Goal: Book appointment/travel/reservation

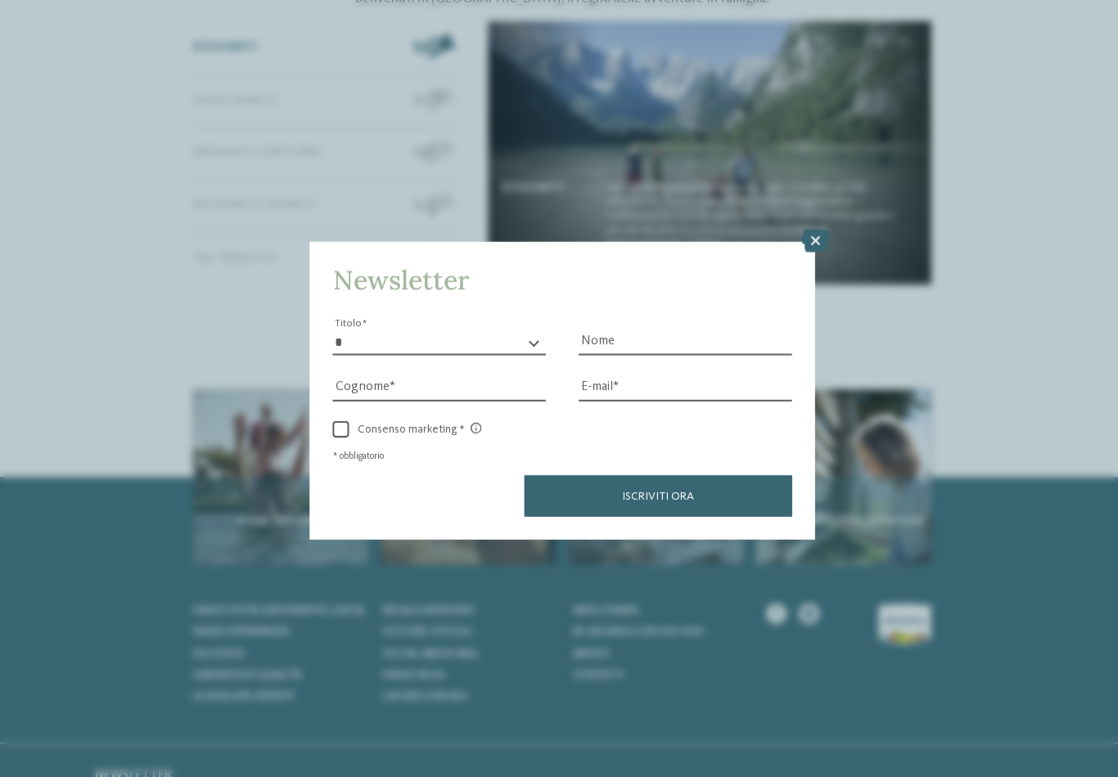
scroll to position [5806, 0]
click at [814, 228] on icon at bounding box center [810, 239] width 28 height 23
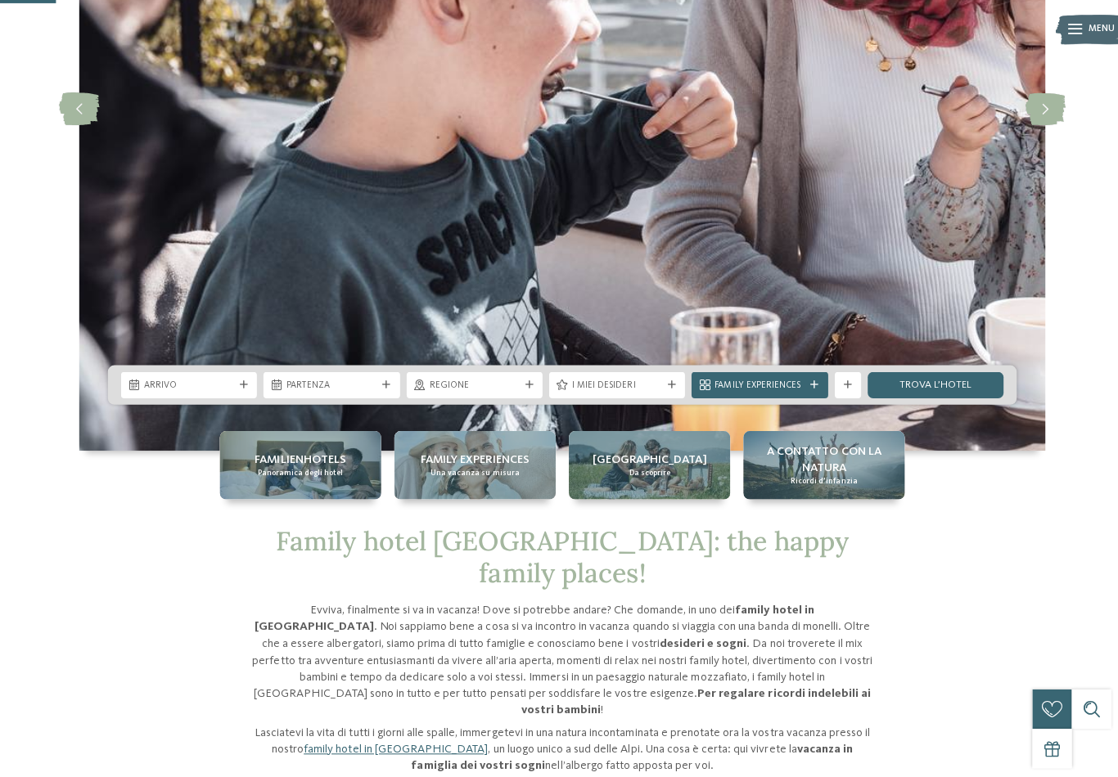
scroll to position [298, 0]
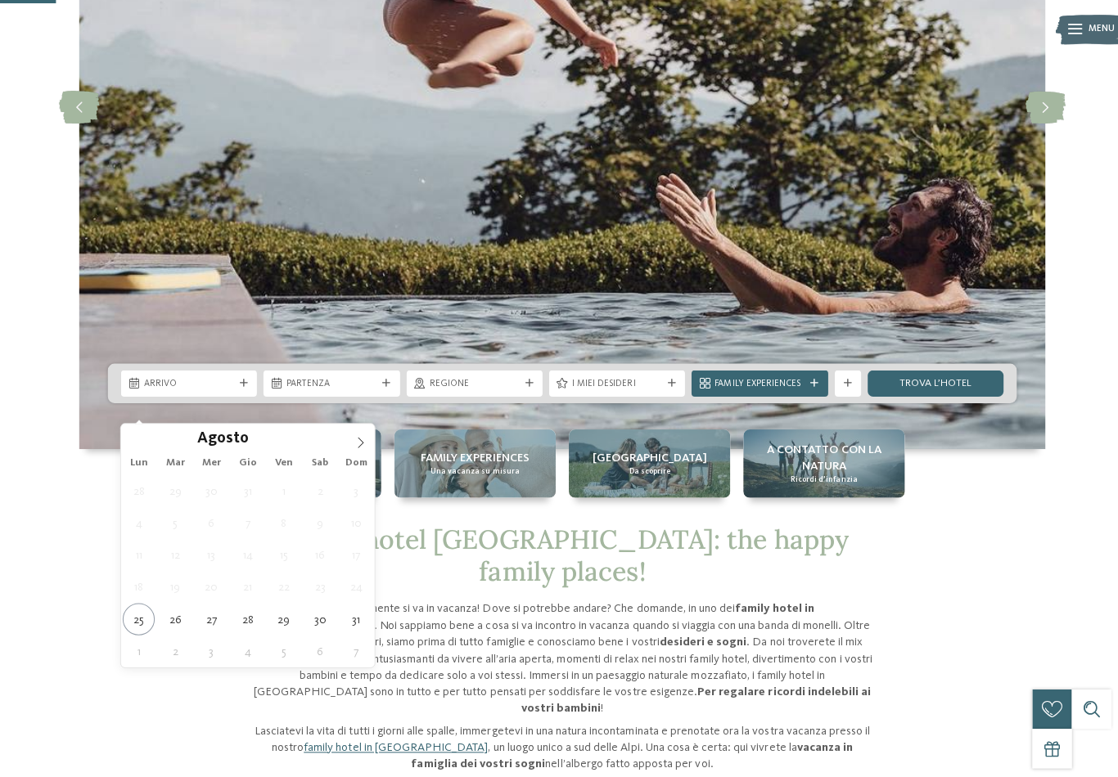
click at [351, 435] on span at bounding box center [359, 435] width 28 height 28
click at [346, 441] on span at bounding box center [359, 435] width 28 height 28
click at [347, 443] on span at bounding box center [359, 435] width 28 height 28
click at [350, 448] on span at bounding box center [359, 435] width 28 height 28
click at [350, 441] on span at bounding box center [359, 435] width 28 height 28
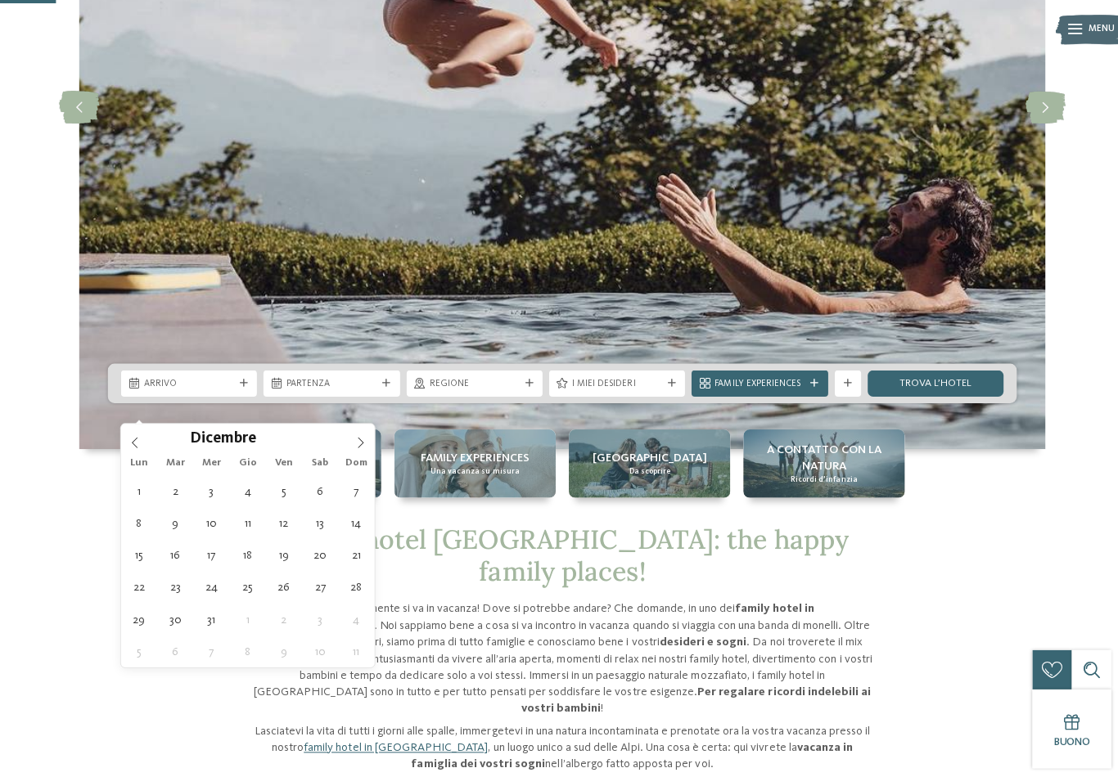
type input "****"
click at [353, 446] on icon at bounding box center [358, 440] width 11 height 11
click at [351, 448] on span at bounding box center [359, 435] width 28 height 28
click at [349, 447] on span at bounding box center [359, 435] width 28 height 28
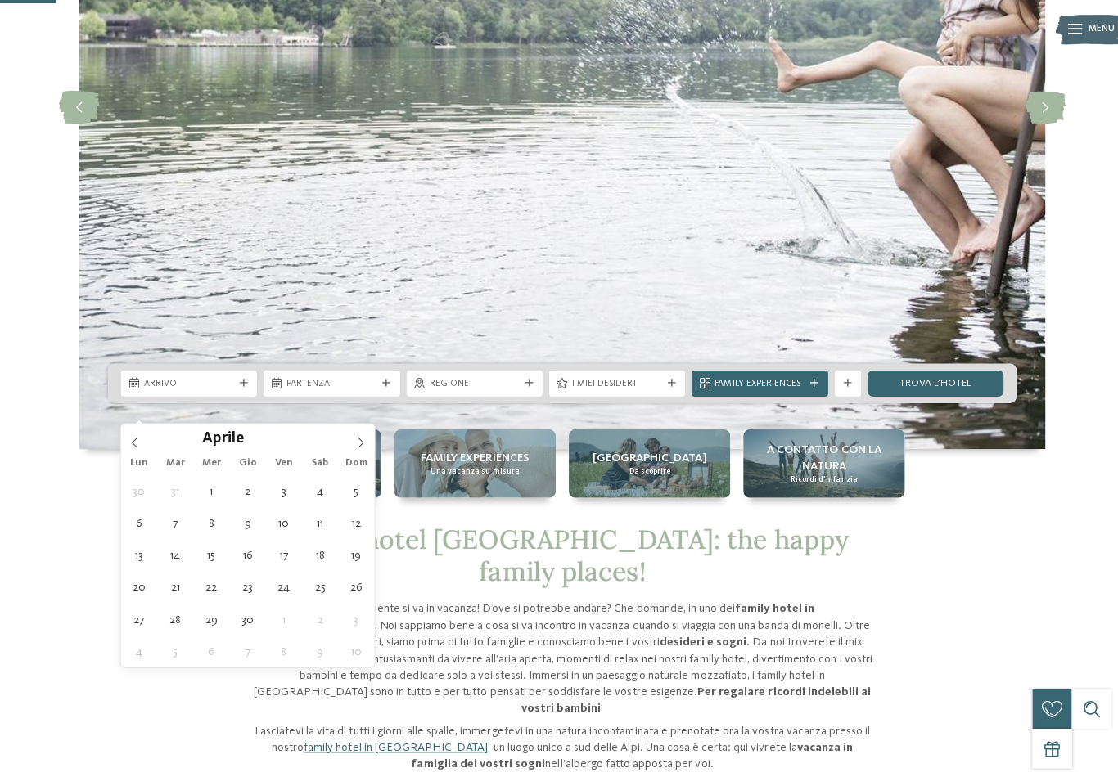
click at [352, 448] on span at bounding box center [359, 435] width 28 height 28
click at [354, 444] on icon at bounding box center [358, 440] width 11 height 11
click at [353, 442] on icon at bounding box center [358, 440] width 11 height 11
click at [354, 443] on icon at bounding box center [358, 440] width 11 height 11
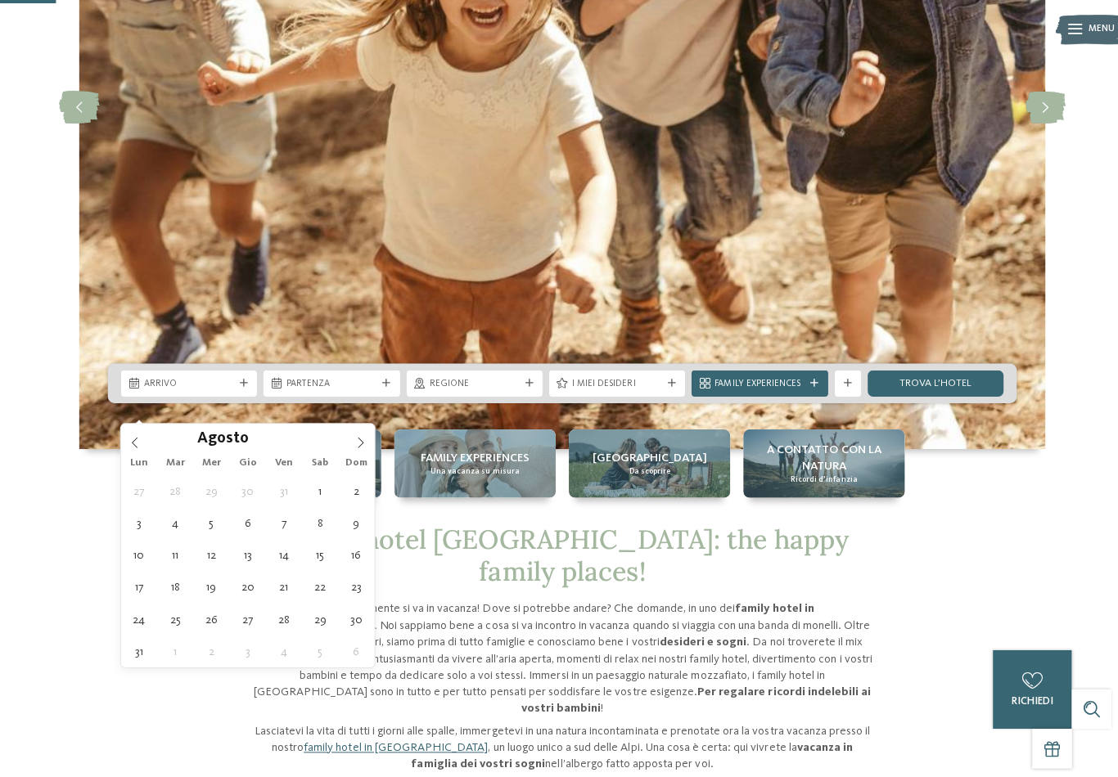
type div "[DATE]"
type input "****"
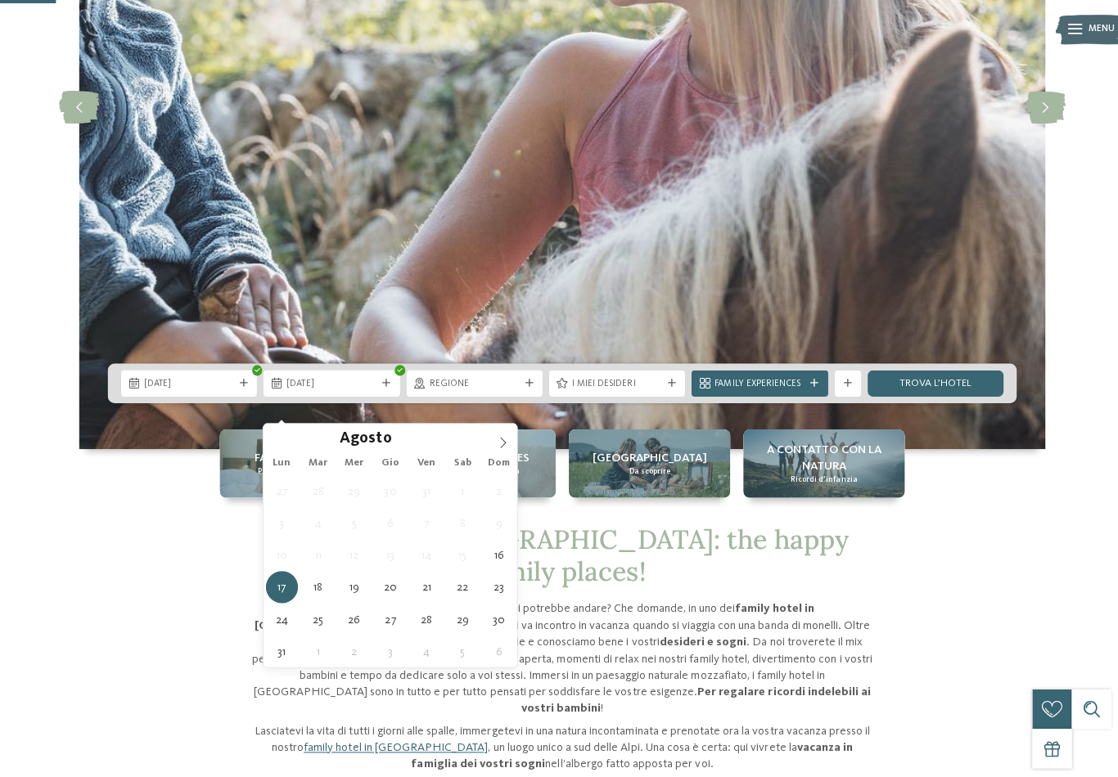
type div "[DATE]"
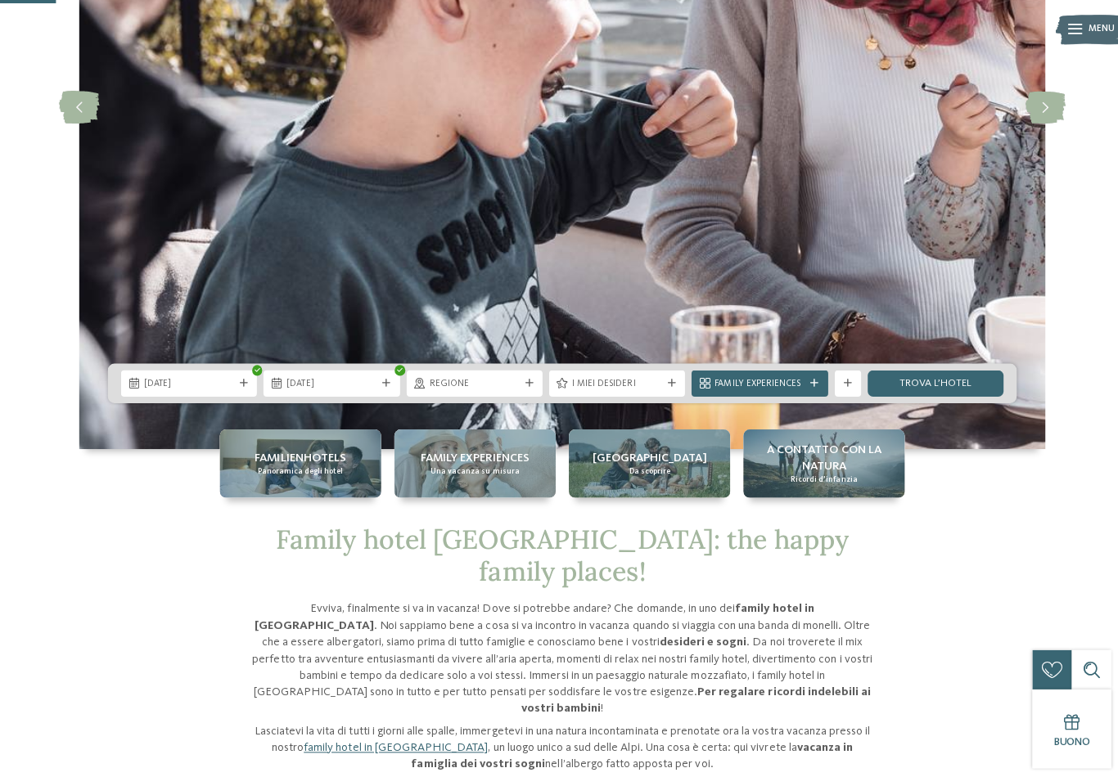
click at [526, 394] on div "Regione" at bounding box center [471, 381] width 135 height 26
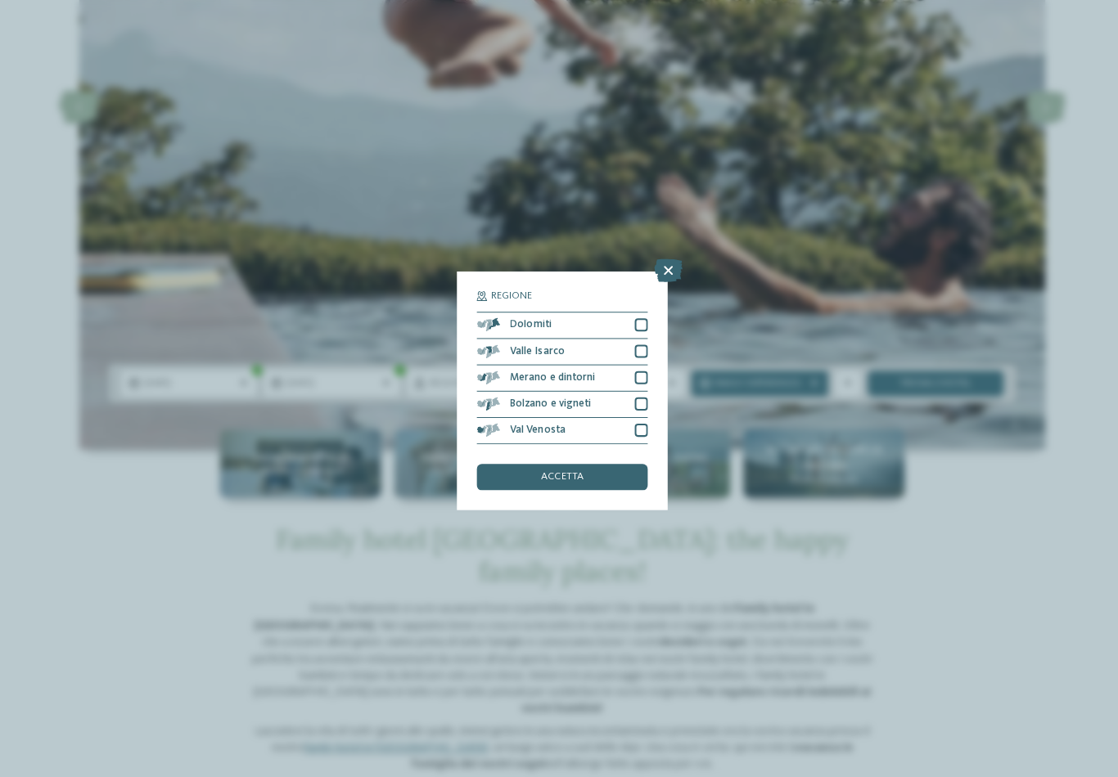
click at [636, 317] on div at bounding box center [637, 323] width 13 height 13
click at [590, 462] on div "accetta" at bounding box center [559, 475] width 170 height 26
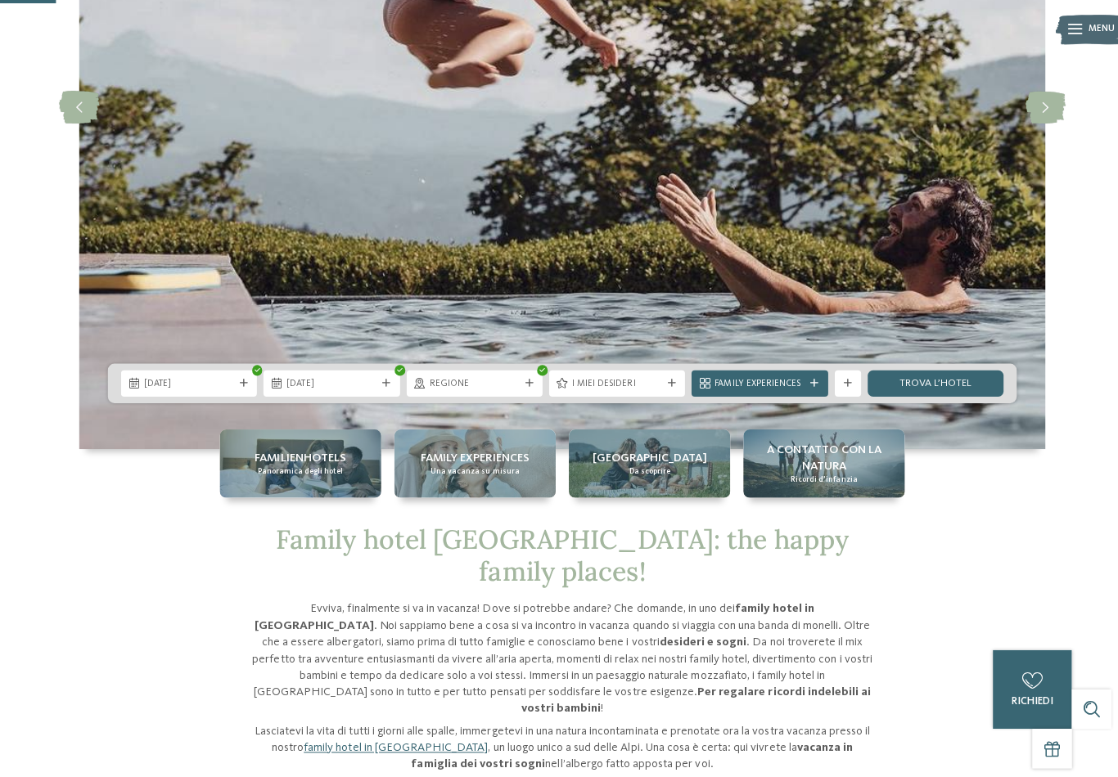
click at [668, 385] on icon at bounding box center [668, 381] width 8 height 8
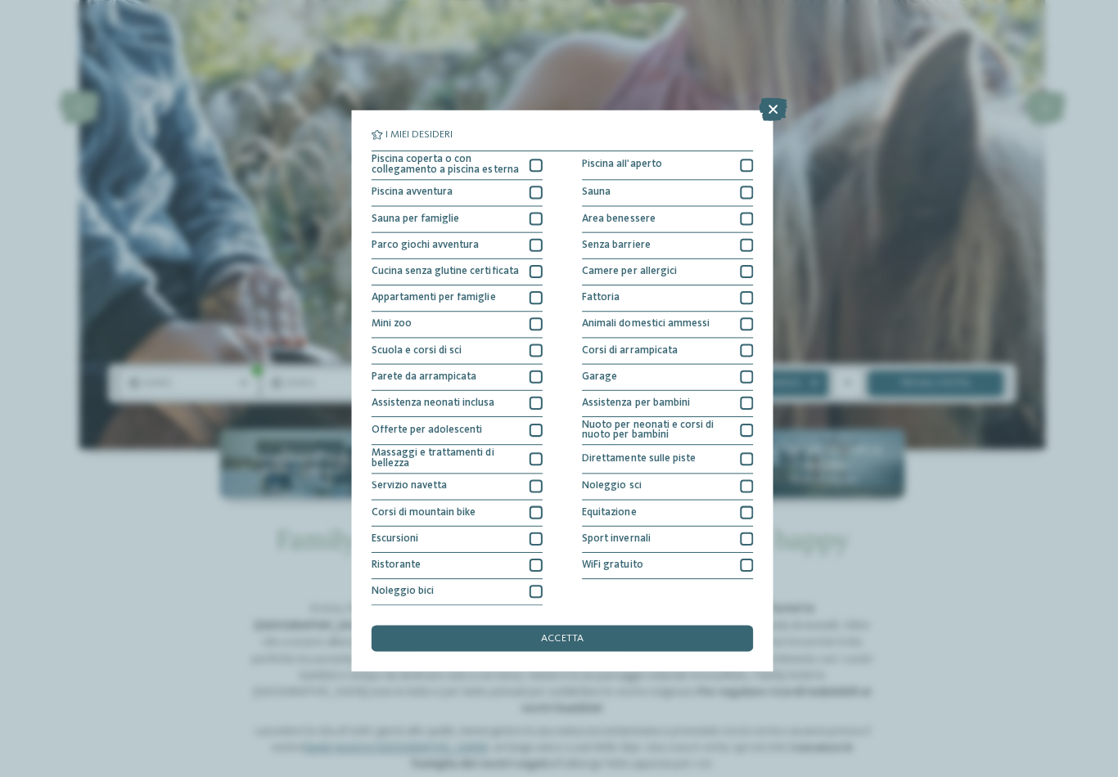
click at [539, 158] on div at bounding box center [532, 164] width 13 height 13
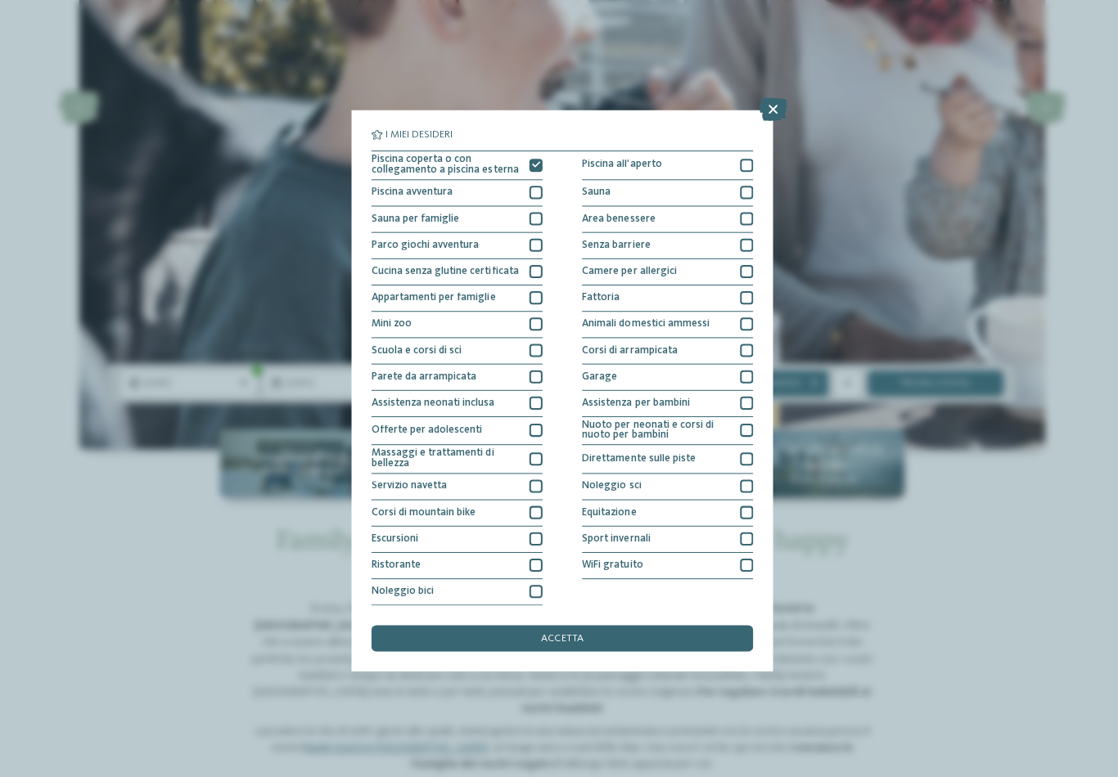
click at [746, 185] on div at bounding box center [742, 191] width 13 height 13
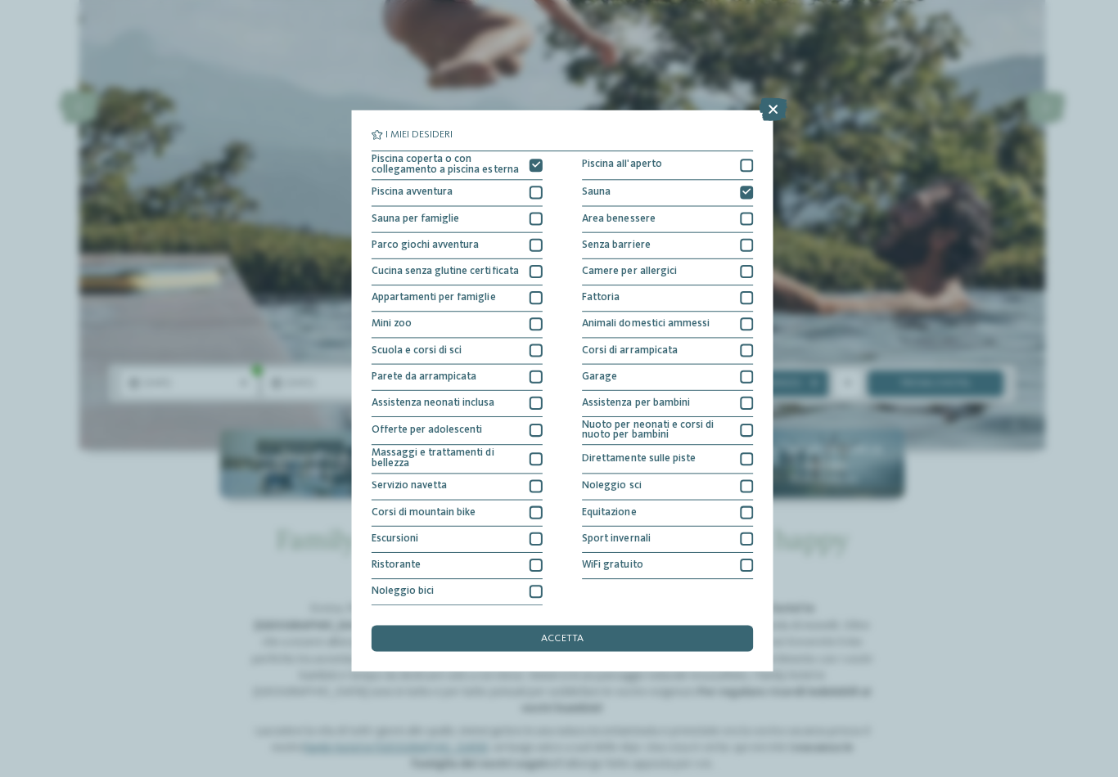
click at [745, 211] on div at bounding box center [742, 217] width 13 height 13
click at [745, 316] on div at bounding box center [742, 322] width 13 height 13
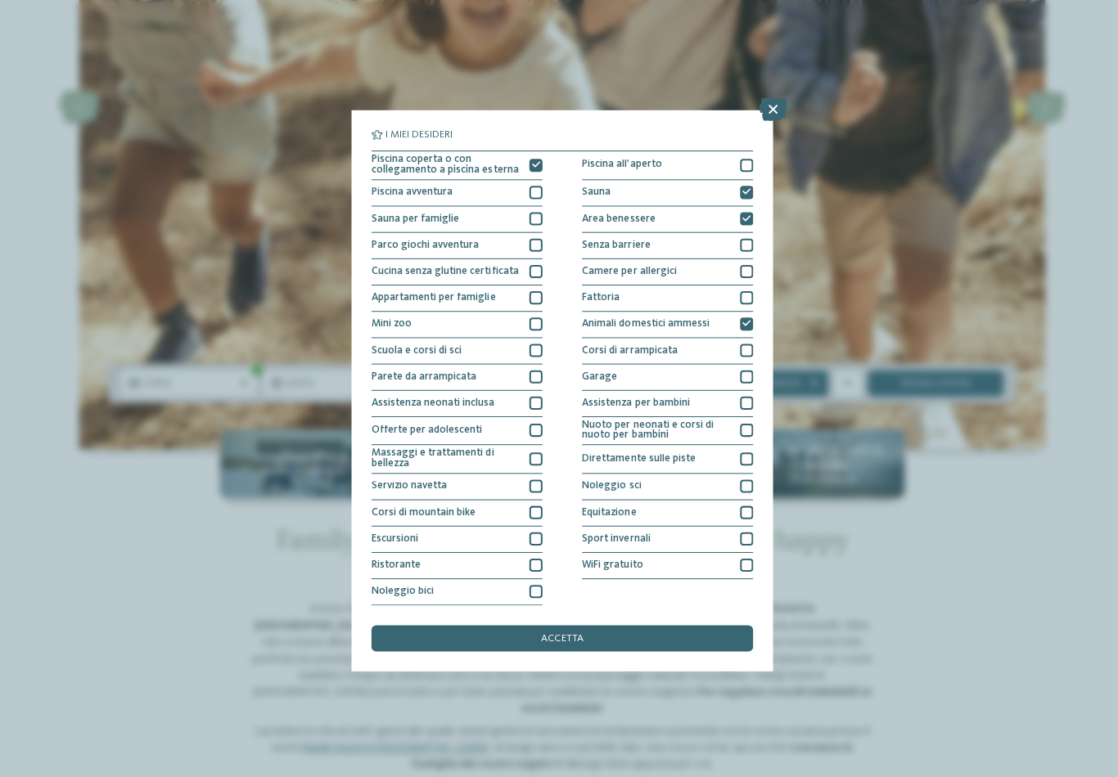
scroll to position [38, 0]
click at [746, 550] on div "WiFi gratuito" at bounding box center [664, 563] width 170 height 26
click at [533, 582] on div at bounding box center [532, 588] width 13 height 13
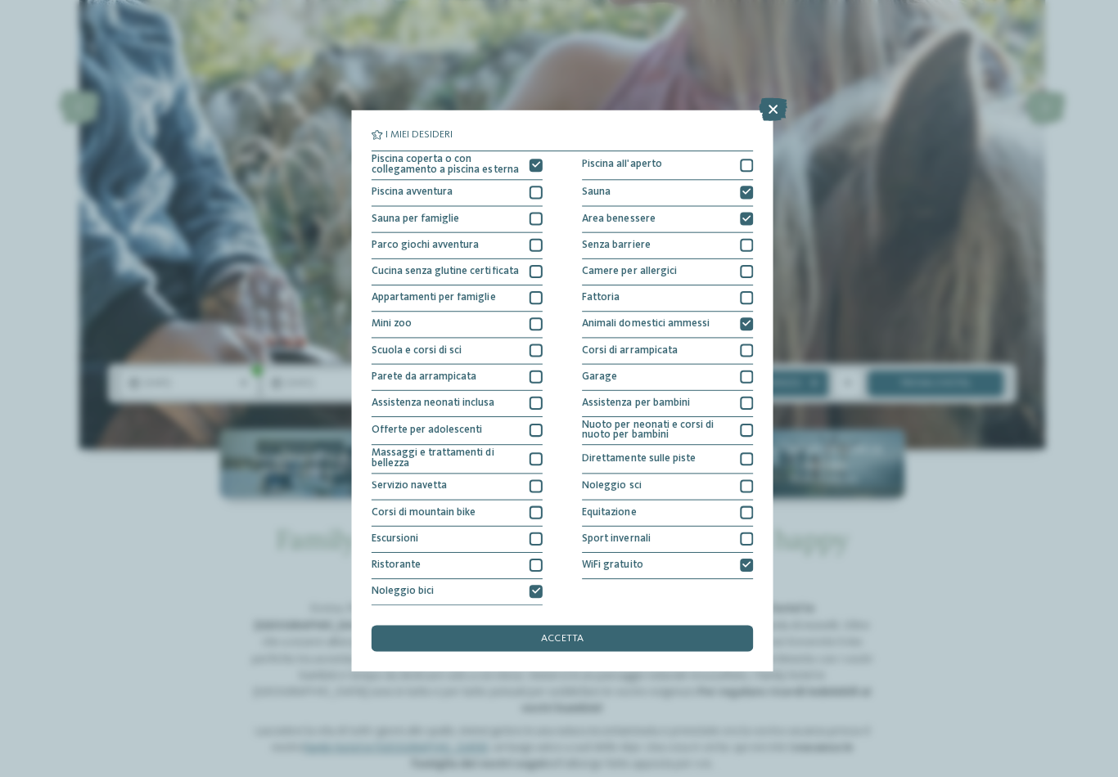
click at [537, 477] on div at bounding box center [532, 483] width 13 height 13
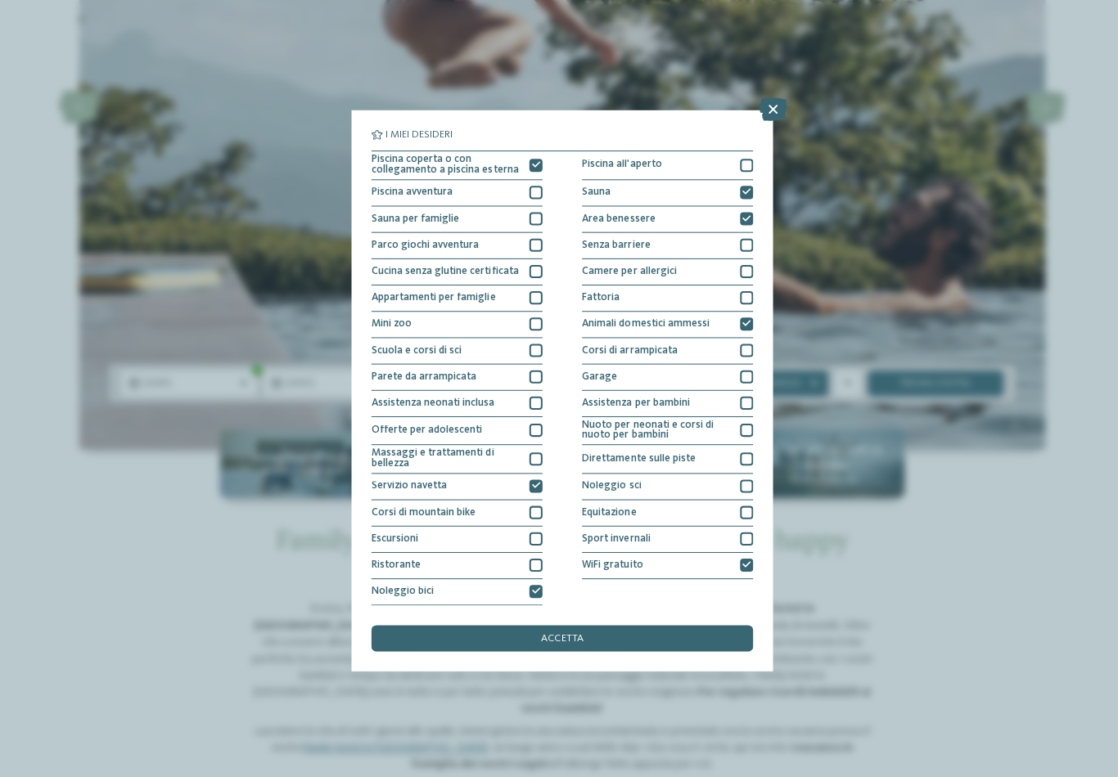
click at [534, 237] on div at bounding box center [532, 243] width 13 height 13
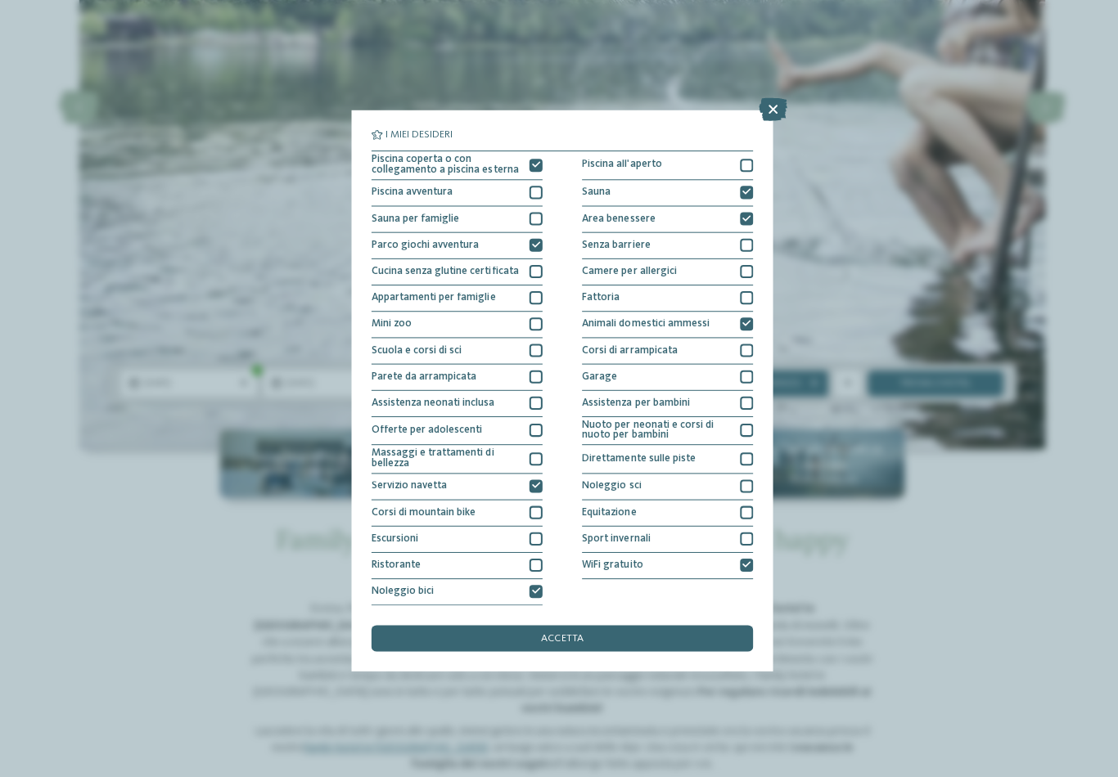
click at [741, 368] on div at bounding box center [742, 374] width 13 height 13
click at [615, 622] on div "accetta" at bounding box center [559, 635] width 380 height 26
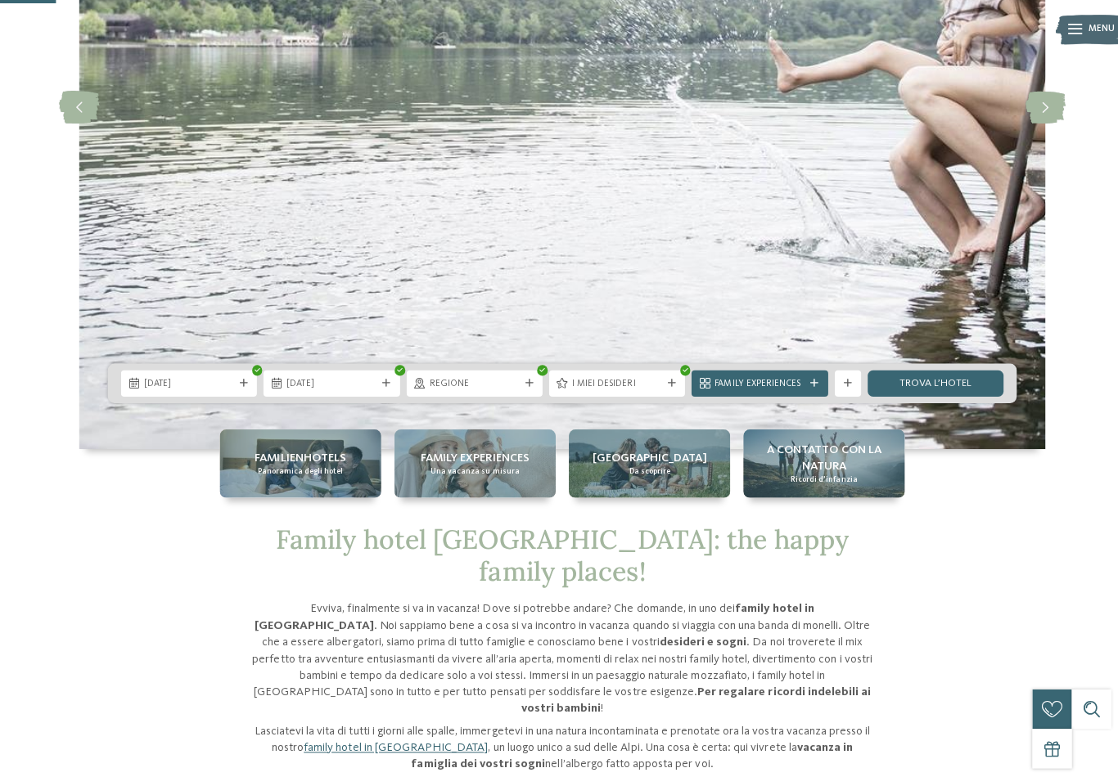
click at [818, 394] on div "Family Experiences" at bounding box center [754, 381] width 135 height 26
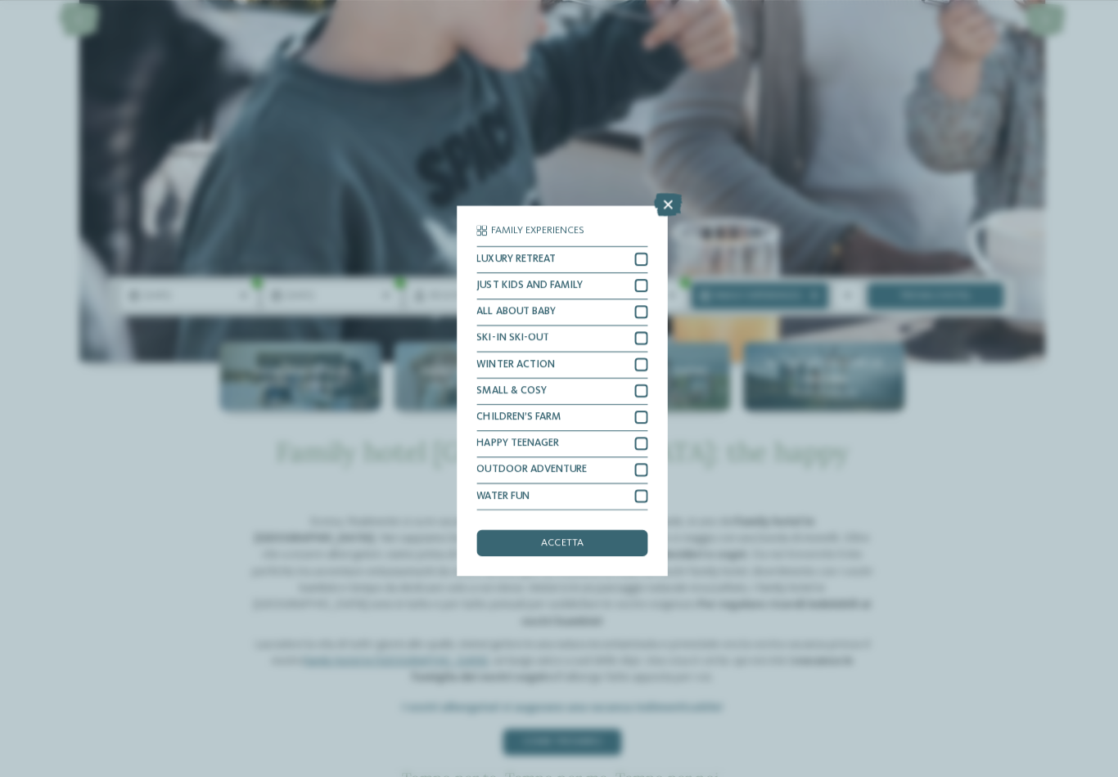
scroll to position [385, 0]
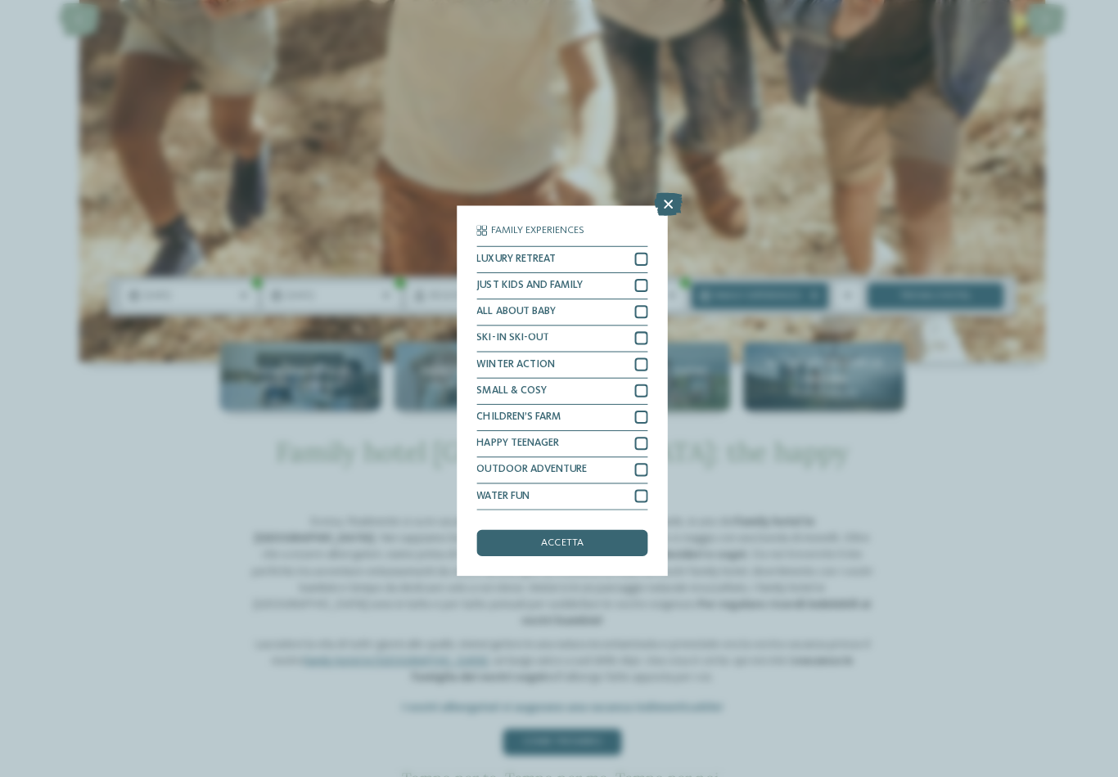
click at [642, 435] on div at bounding box center [637, 441] width 13 height 13
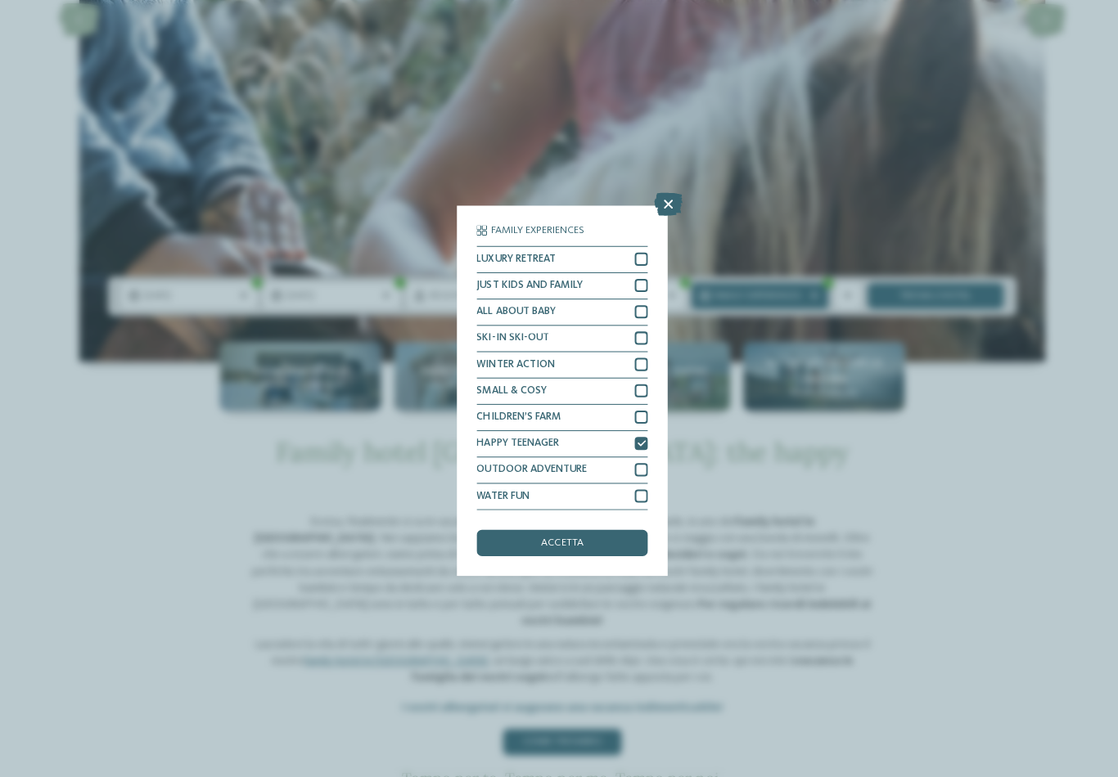
click at [611, 527] on div "accetta" at bounding box center [559, 540] width 170 height 26
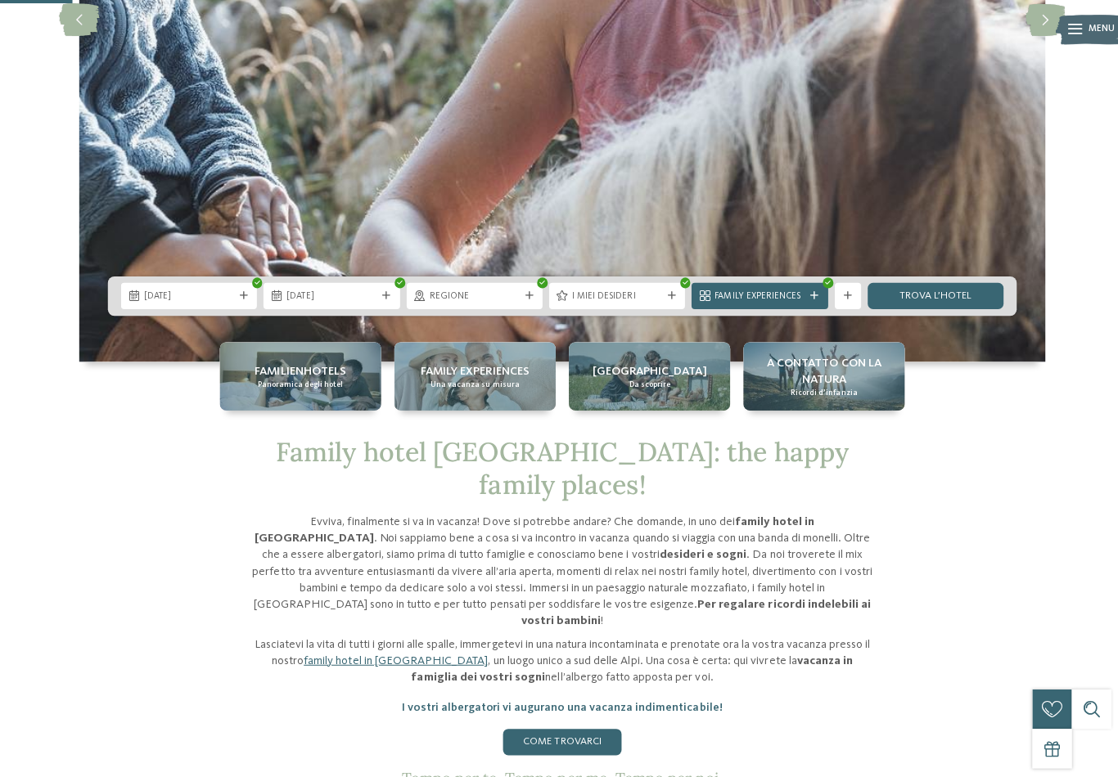
click at [943, 308] on link "trova l’hotel" at bounding box center [930, 295] width 135 height 26
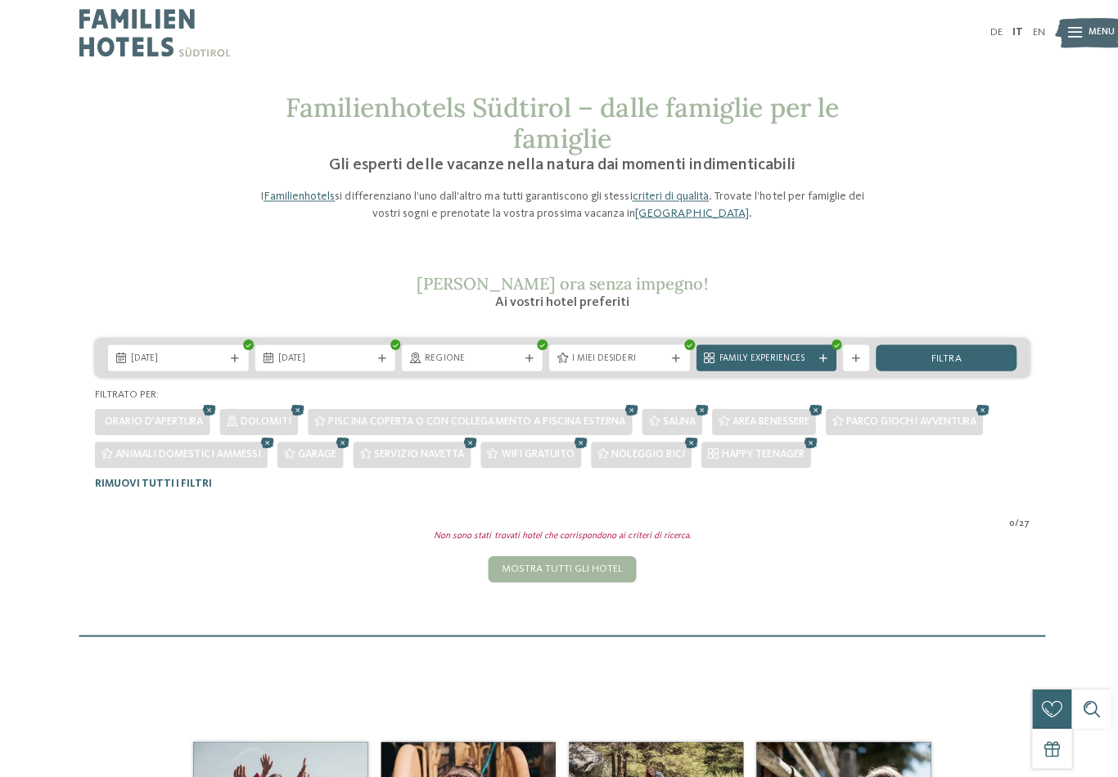
click at [797, 365] on div "Family Experiences" at bounding box center [762, 356] width 140 height 26
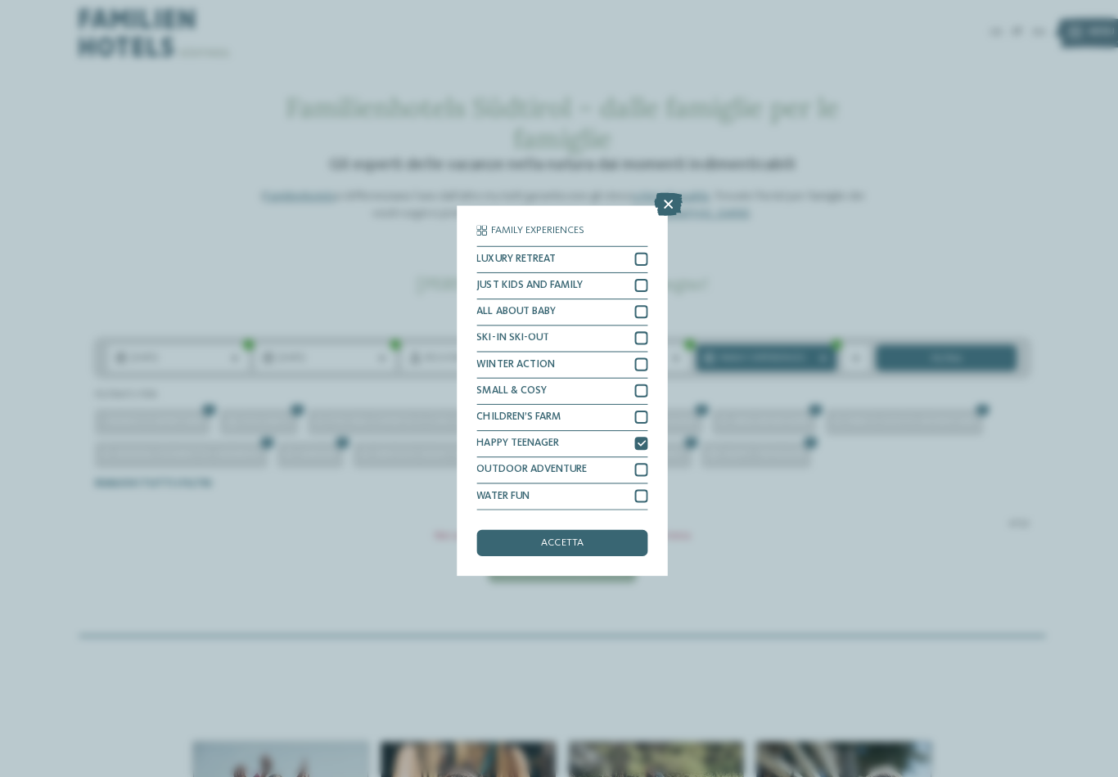
click at [633, 429] on div "HAPPY TEENAGER" at bounding box center [559, 442] width 170 height 26
click at [628, 527] on div "accetta" at bounding box center [559, 540] width 170 height 26
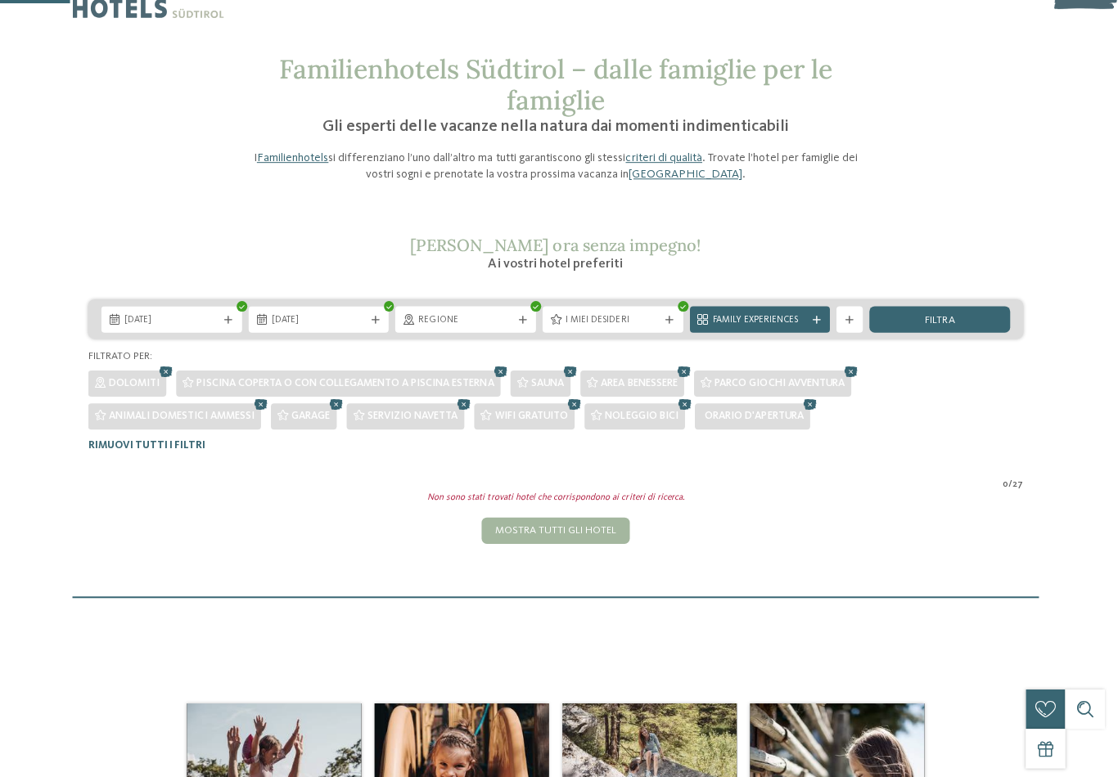
scroll to position [37, 0]
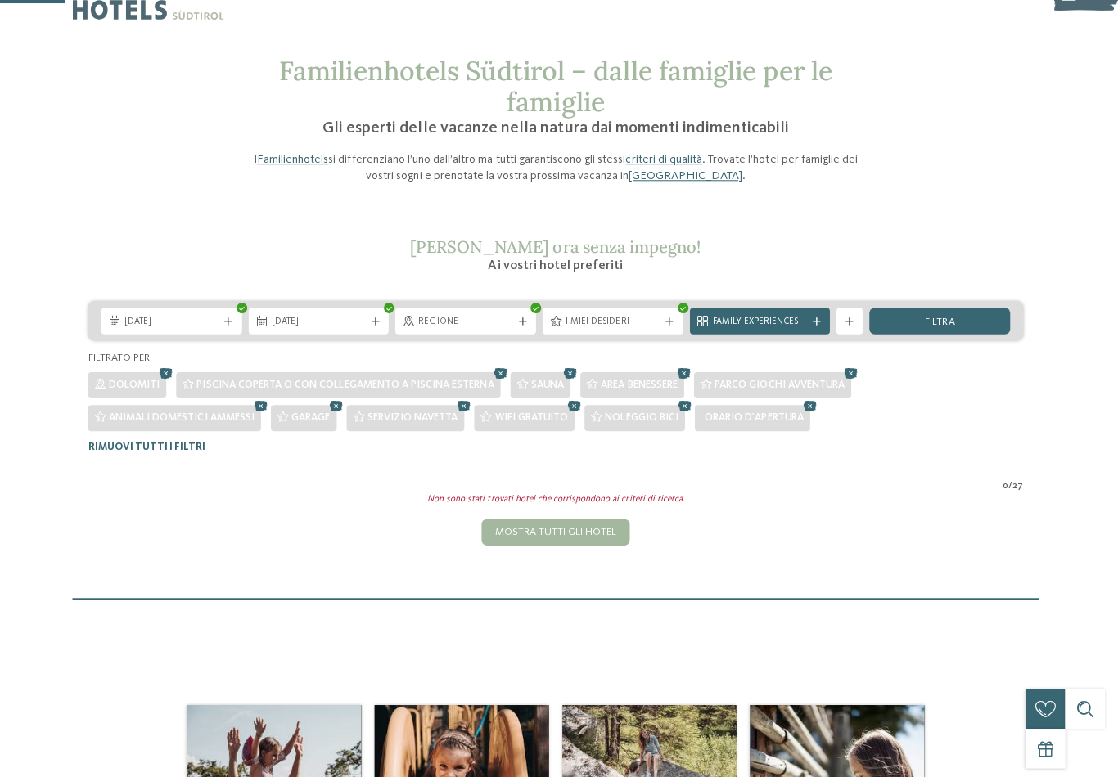
click at [669, 324] on div "I miei desideri" at bounding box center [616, 319] width 140 height 26
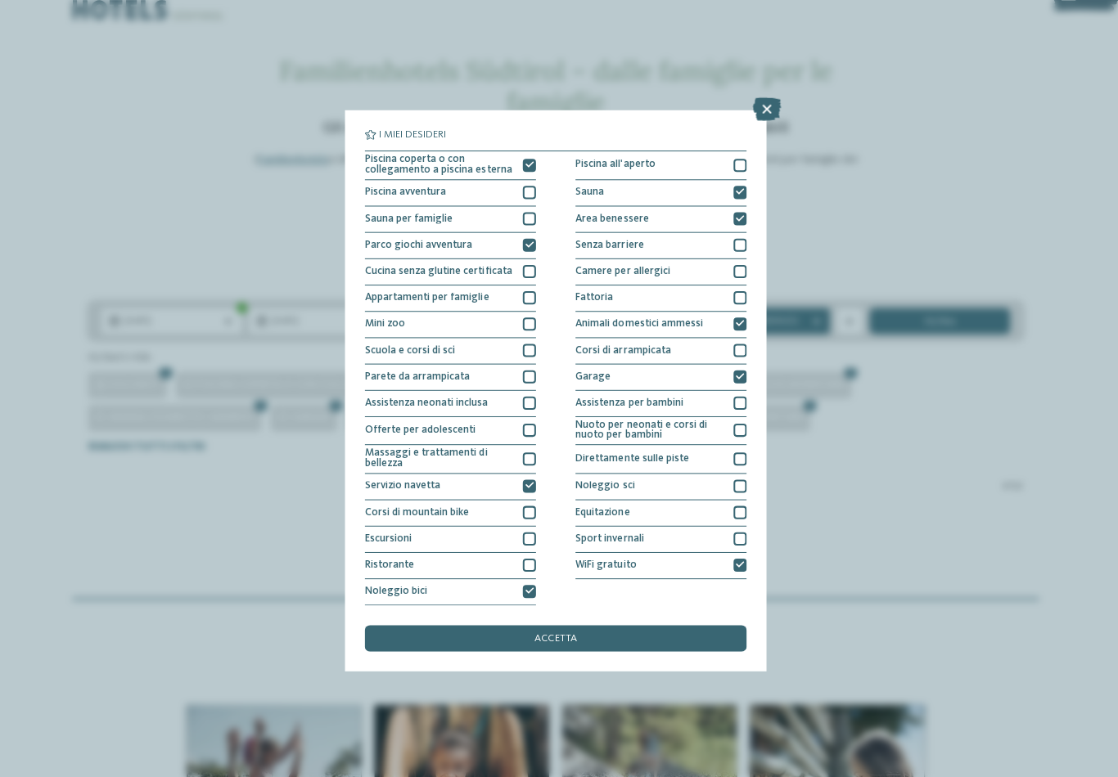
click at [529, 240] on icon at bounding box center [533, 244] width 8 height 8
click at [529, 471] on div "Servizio navetta" at bounding box center [454, 484] width 170 height 26
click at [595, 622] on div "accetta" at bounding box center [559, 635] width 380 height 26
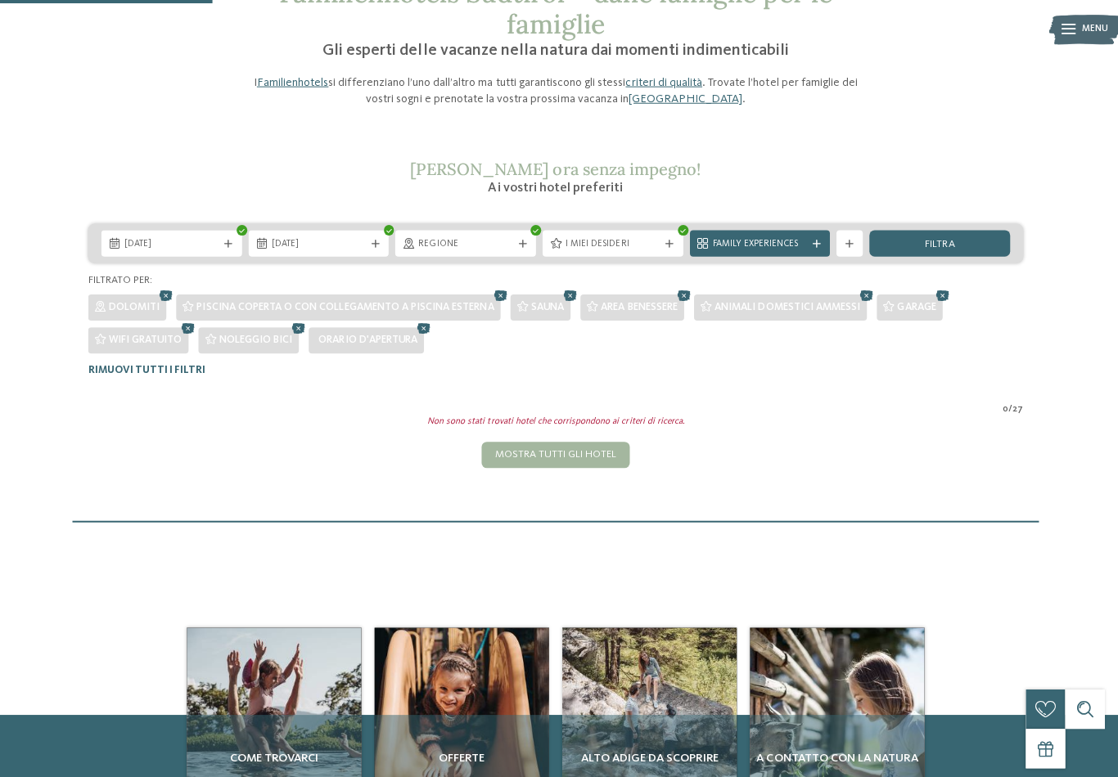
scroll to position [112, 0]
